Goal: Task Accomplishment & Management: Manage account settings

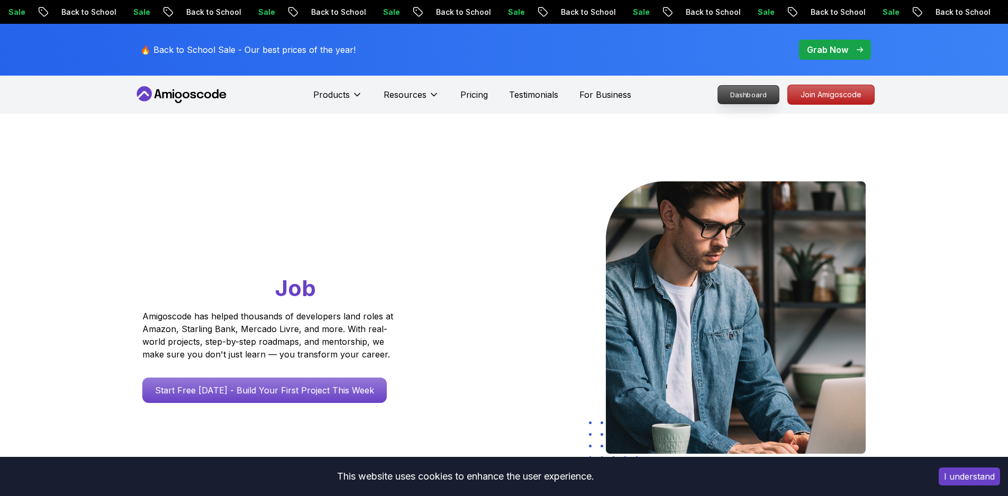
click at [754, 97] on p "Dashboard" at bounding box center [748, 95] width 61 height 18
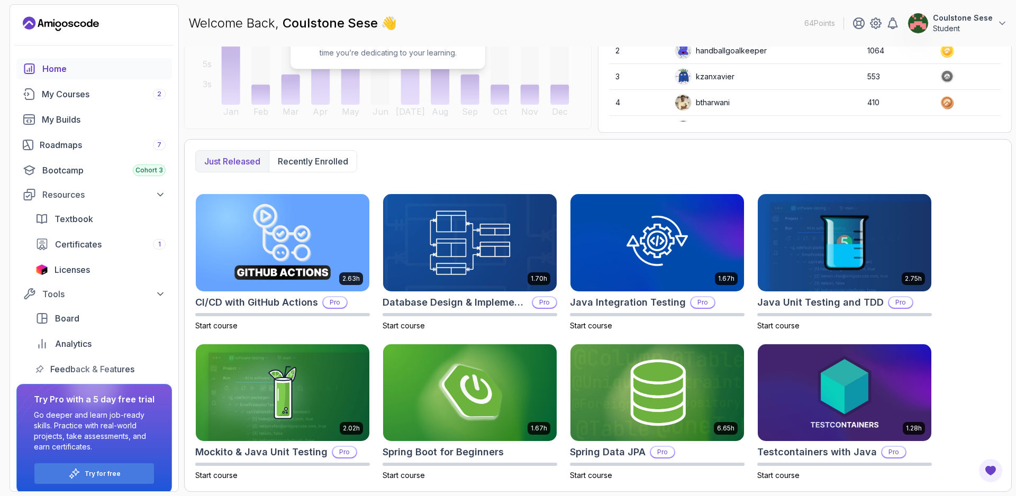
click at [409, 46] on p "No data yet! Start watching courses to see how much time you’re dedicating to y…" at bounding box center [388, 47] width 186 height 21
click at [370, 39] on div "Welcome Back, Coulstone Sese 👋 64 Points Coulstone Sese Student" at bounding box center [597, 23] width 827 height 38
click at [380, 19] on span "Coulstone Sese" at bounding box center [332, 22] width 98 height 15
click at [377, 119] on div "Ready to Learn? No data yet! Start watching courses to see how much time you’re…" at bounding box center [387, 39] width 407 height 180
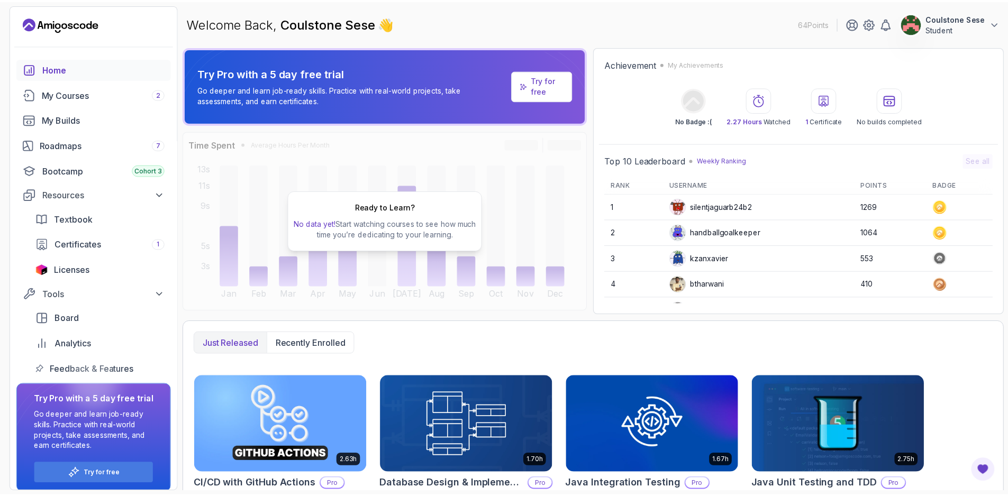
scroll to position [182, 0]
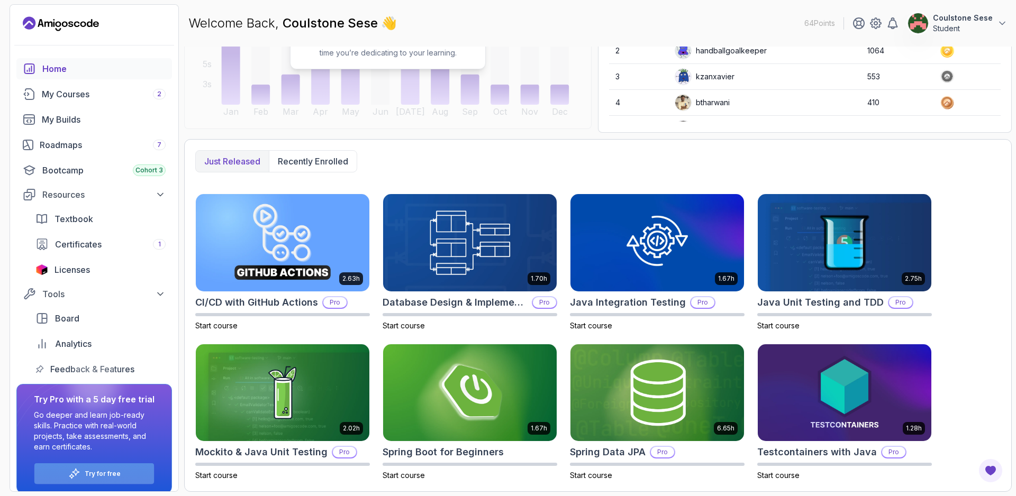
click at [121, 469] on div "Try for free" at bounding box center [94, 473] width 120 height 21
click at [127, 472] on div "Try for free" at bounding box center [94, 473] width 120 height 21
click at [89, 464] on div "Try for free" at bounding box center [94, 473] width 120 height 21
click at [94, 411] on p "Go deeper and learn job-ready skills. Practice with real-world projects, take a…" at bounding box center [94, 431] width 121 height 42
click at [86, 473] on p "Try for free" at bounding box center [103, 474] width 36 height 8
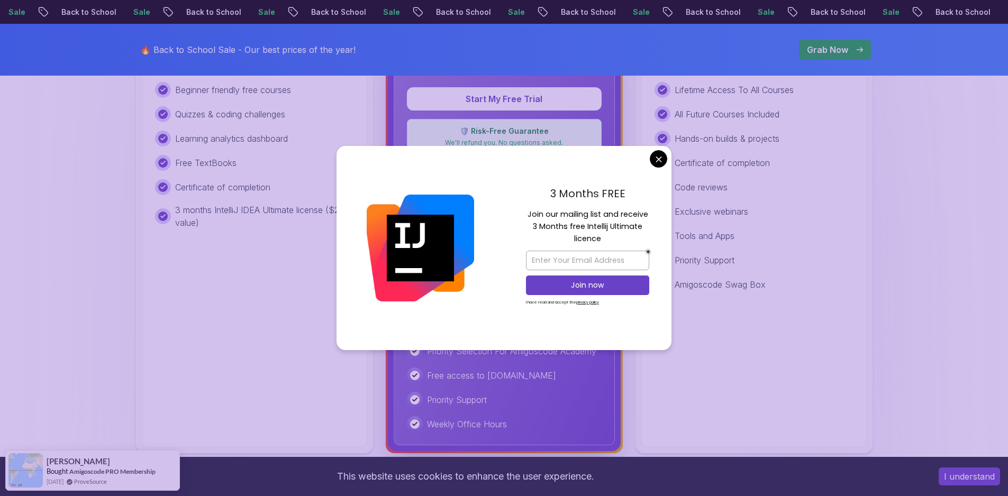
scroll to position [357, 0]
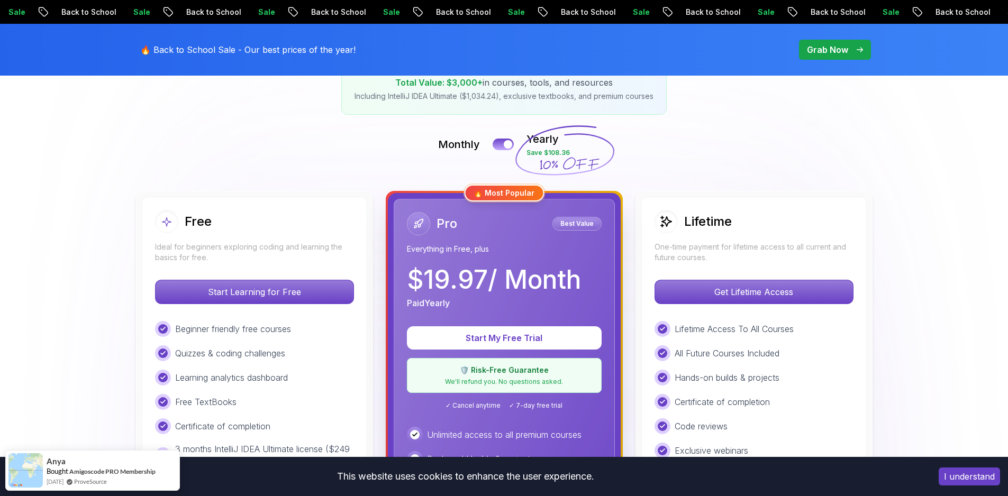
scroll to position [193, 0]
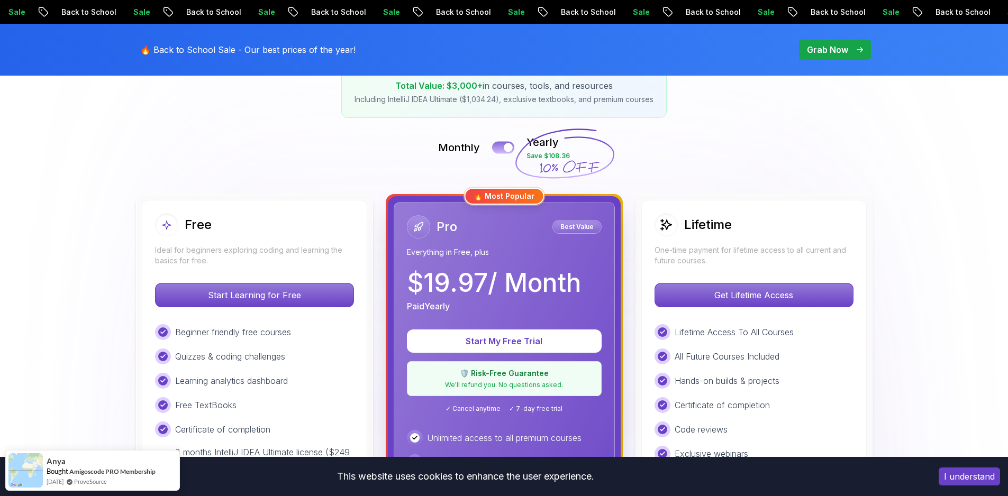
click at [506, 148] on div at bounding box center [508, 147] width 9 height 9
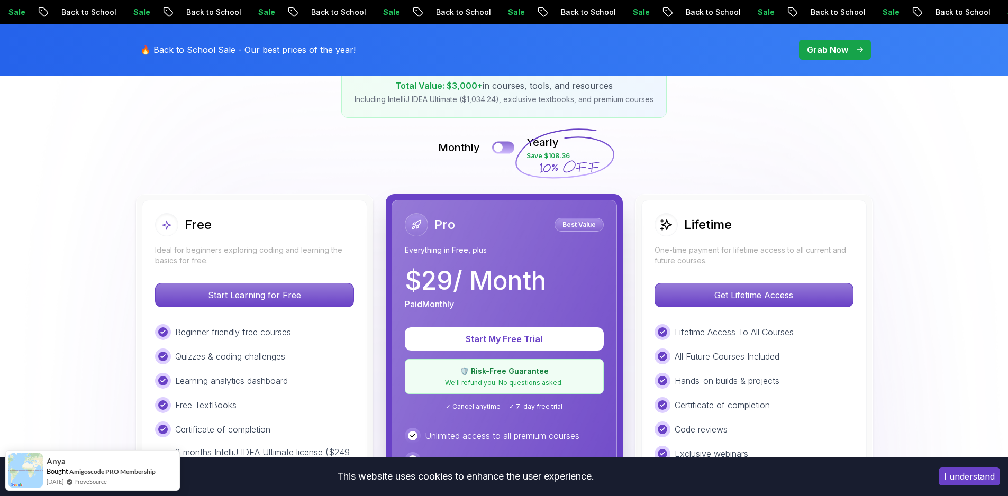
click at [506, 148] on button at bounding box center [503, 147] width 22 height 12
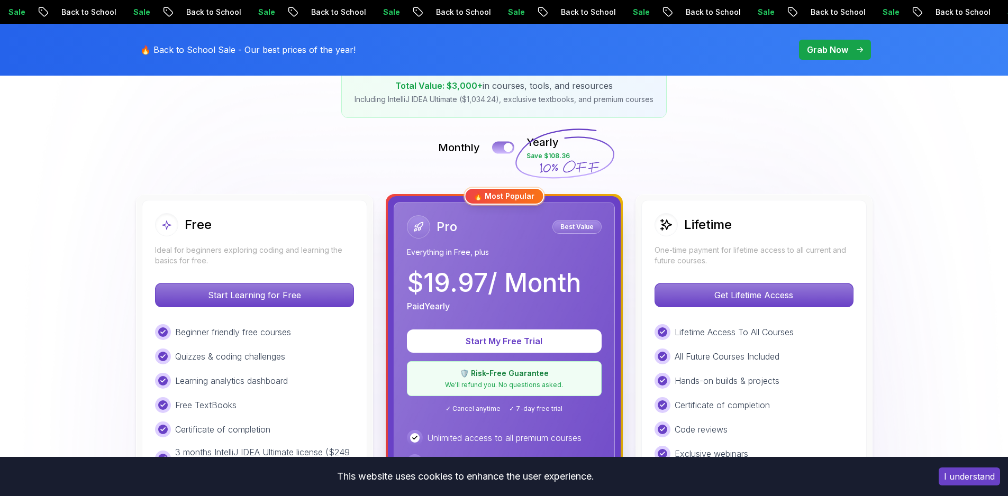
click at [506, 148] on div at bounding box center [508, 147] width 9 height 9
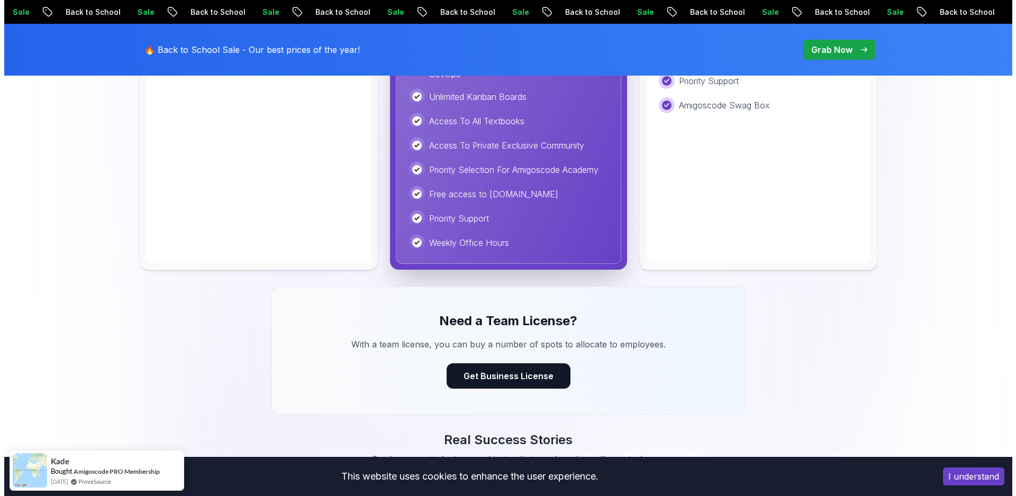
scroll to position [0, 0]
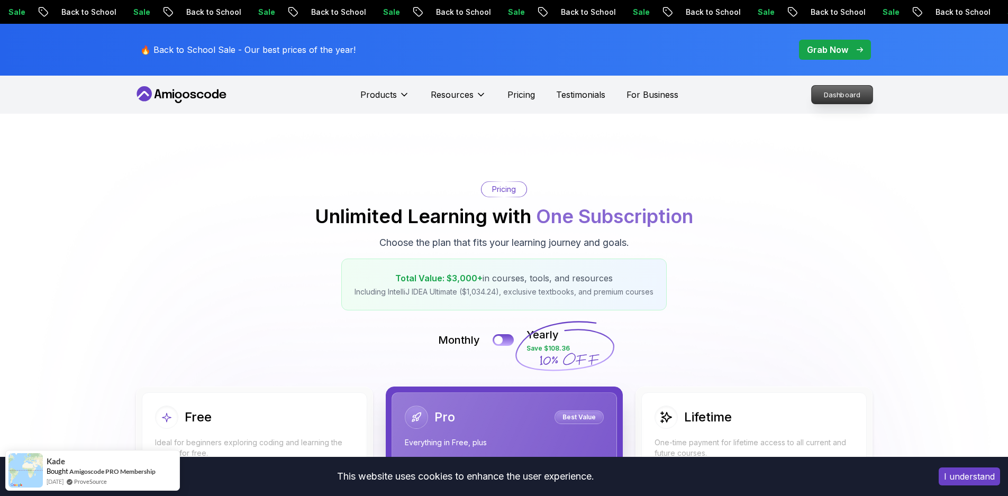
click at [842, 87] on p "Dashboard" at bounding box center [842, 95] width 61 height 18
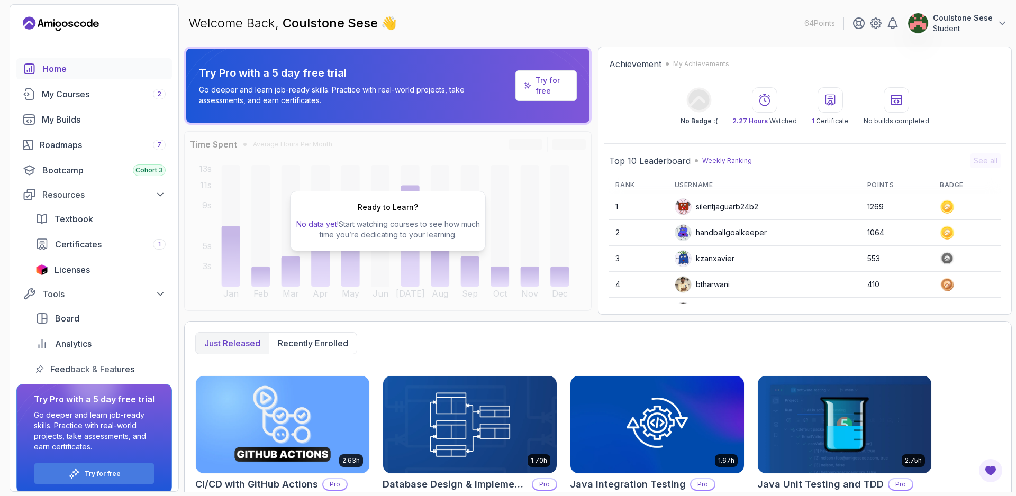
scroll to position [182, 0]
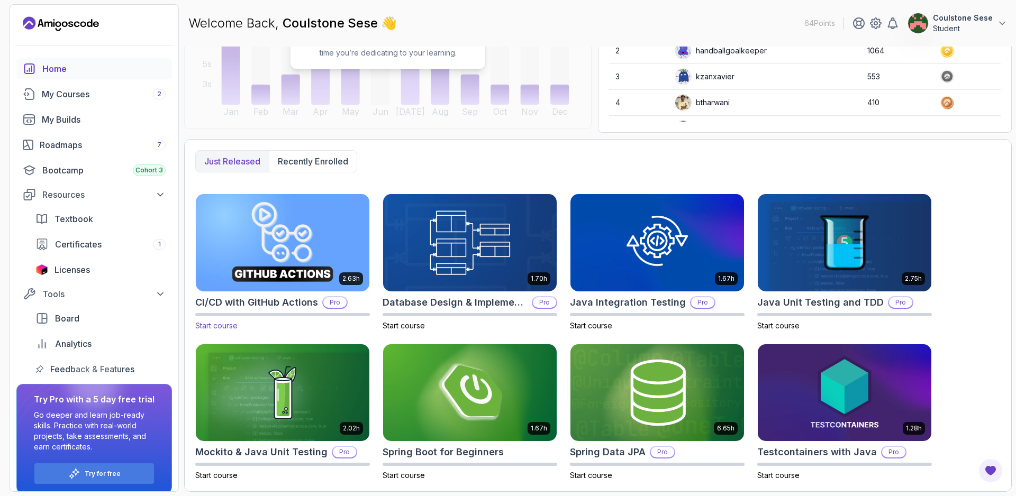
click at [327, 266] on img at bounding box center [283, 243] width 182 height 102
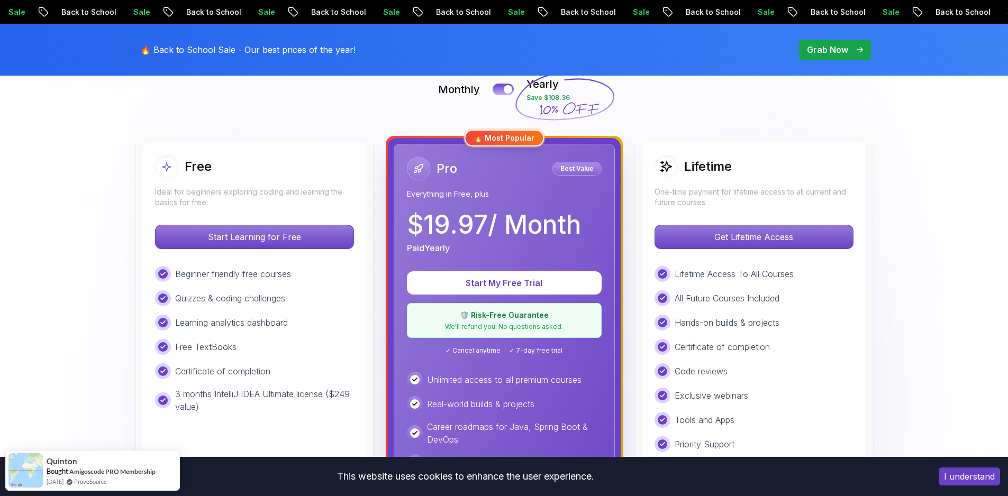
scroll to position [252, 0]
